Goal: Information Seeking & Learning: Learn about a topic

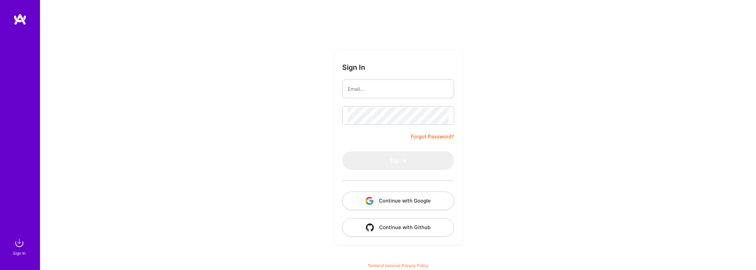
click at [387, 87] on input "email" at bounding box center [398, 89] width 101 height 17
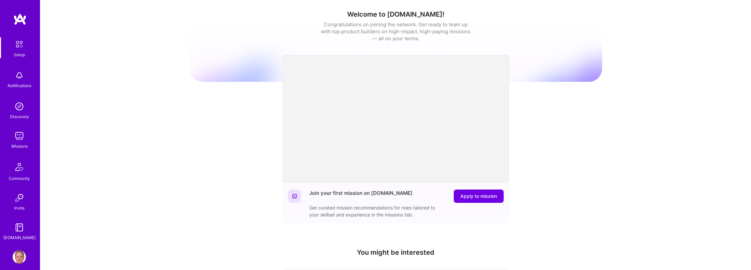
click at [19, 140] on img at bounding box center [19, 136] width 13 height 13
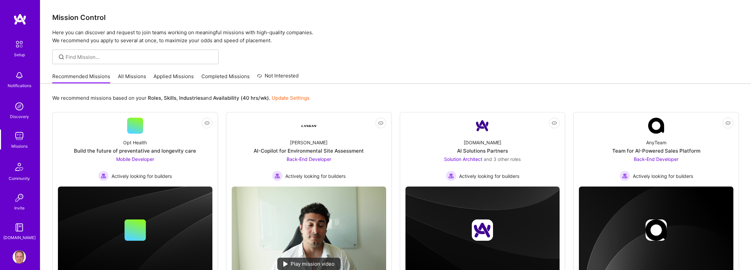
click at [19, 257] on img at bounding box center [19, 257] width 13 height 13
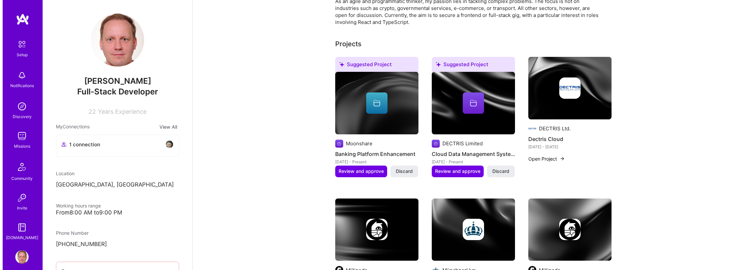
scroll to position [147, 0]
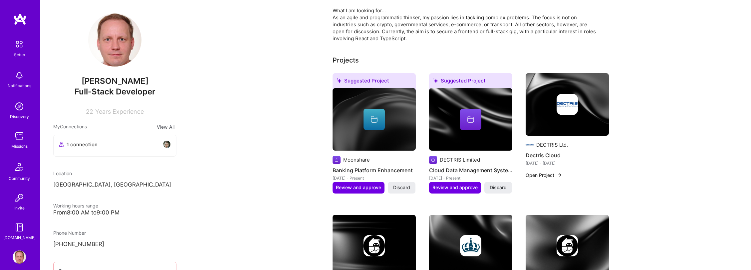
click at [542, 113] on div at bounding box center [567, 104] width 83 height 21
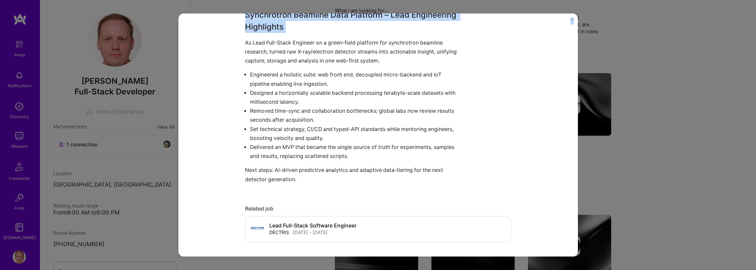
scroll to position [293, 0]
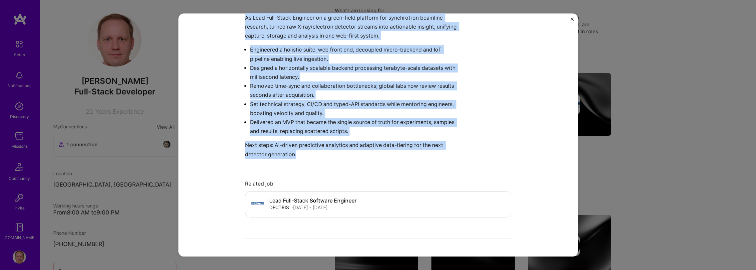
drag, startPoint x: 242, startPoint y: 102, endPoint x: 433, endPoint y: 158, distance: 199.1
click at [433, 158] on div "Dectris Cloud DECTRIS Ltd. Research, Big Data Role Lead Full-Stack Software Eng…" at bounding box center [378, 135] width 400 height 243
copy div "As Lead Full-Stack Engineer on a green-field platform for synchrotron beamline …"
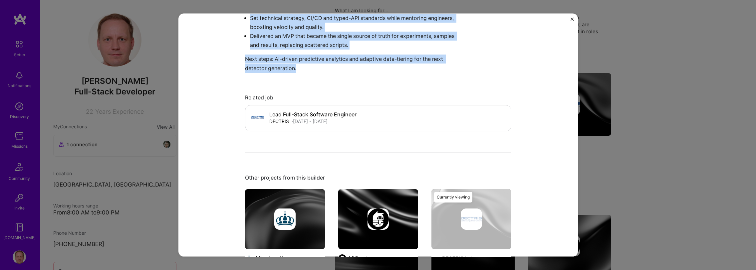
scroll to position [127, 0]
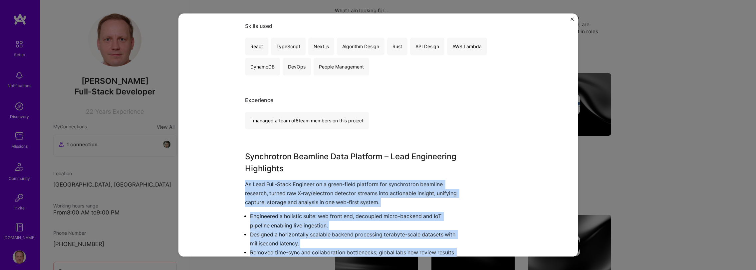
copy div "As Lead Full-Stack Engineer on a green-field platform for synchrotron beamline …"
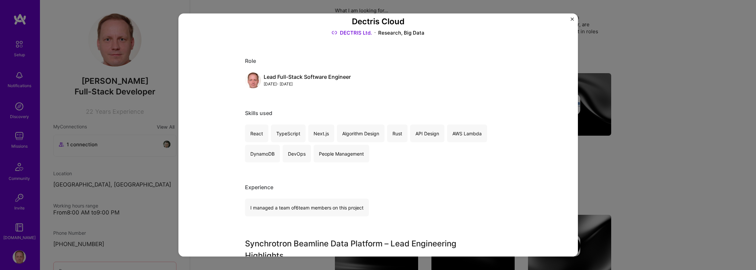
scroll to position [19, 0]
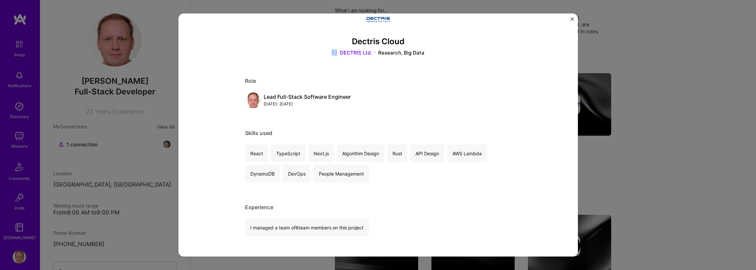
click at [372, 52] on div "DECTRIS Ltd. Research, Big Data" at bounding box center [378, 52] width 266 height 7
copy link
drag, startPoint x: 353, startPoint y: 96, endPoint x: 303, endPoint y: 90, distance: 50.6
click at [261, 95] on div "Lead Full-Stack Software Engineer Sep, 2023 - May, 2024" at bounding box center [378, 100] width 266 height 16
copy div "Lead Full-Stack Software Engineer"
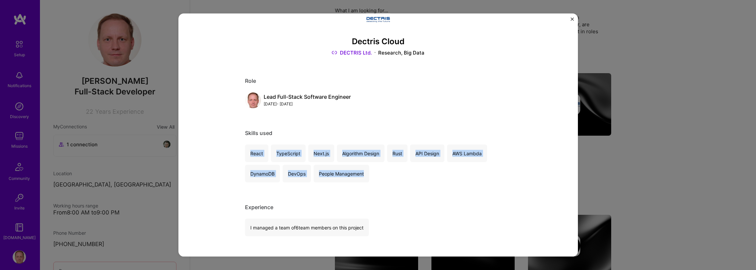
drag, startPoint x: 248, startPoint y: 152, endPoint x: 368, endPoint y: 175, distance: 121.7
click at [368, 175] on div "React TypeScript Next.js Algorithm Design Rust API Design AWS Lambda DynamoDB D…" at bounding box center [378, 163] width 266 height 38
copy div "React TypeScript Next.js Algorithm Design Rust API Design AWS Lambda DynamoDB D…"
